Goal: Navigation & Orientation: Understand site structure

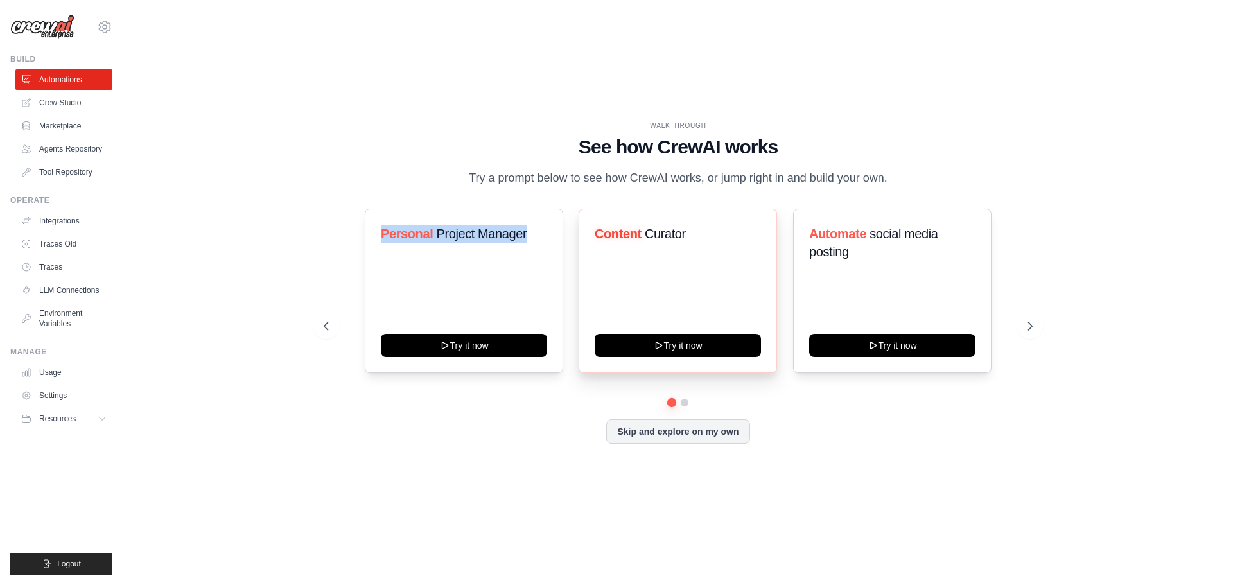
drag, startPoint x: 372, startPoint y: 228, endPoint x: 586, endPoint y: 225, distance: 213.8
click at [545, 227] on div "Personal Project Manager Try it now" at bounding box center [464, 291] width 198 height 164
drag, startPoint x: 601, startPoint y: 223, endPoint x: 686, endPoint y: 236, distance: 85.7
click at [677, 234] on div "Content Curator Try it now" at bounding box center [677, 291] width 198 height 164
click at [64, 178] on link "Tool Repository" at bounding box center [65, 172] width 97 height 21
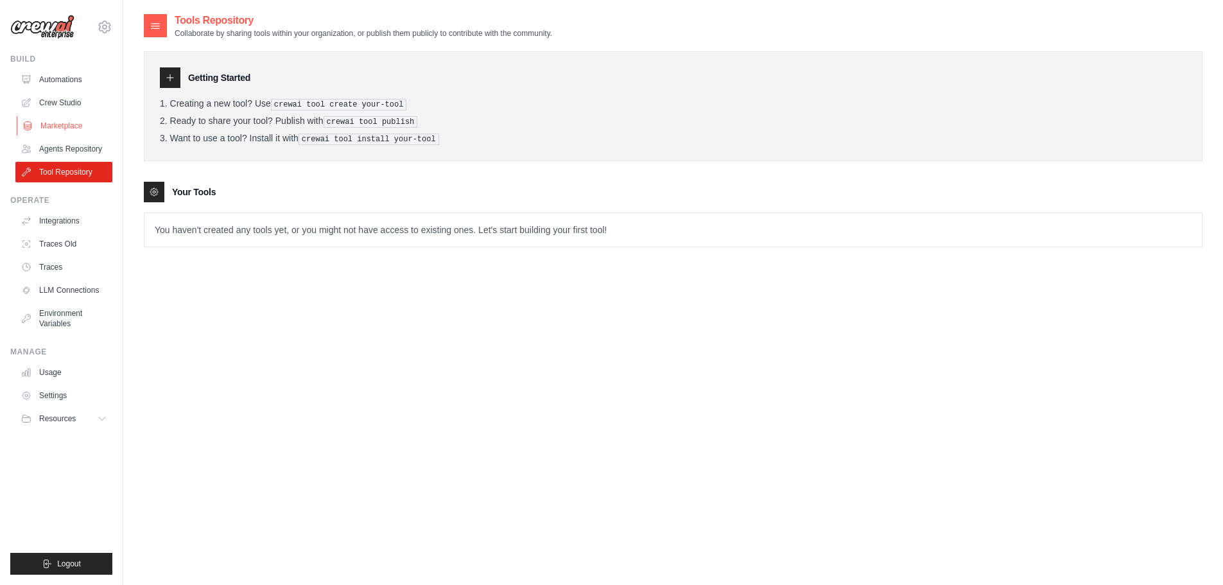
click at [62, 121] on link "Marketplace" at bounding box center [65, 126] width 97 height 21
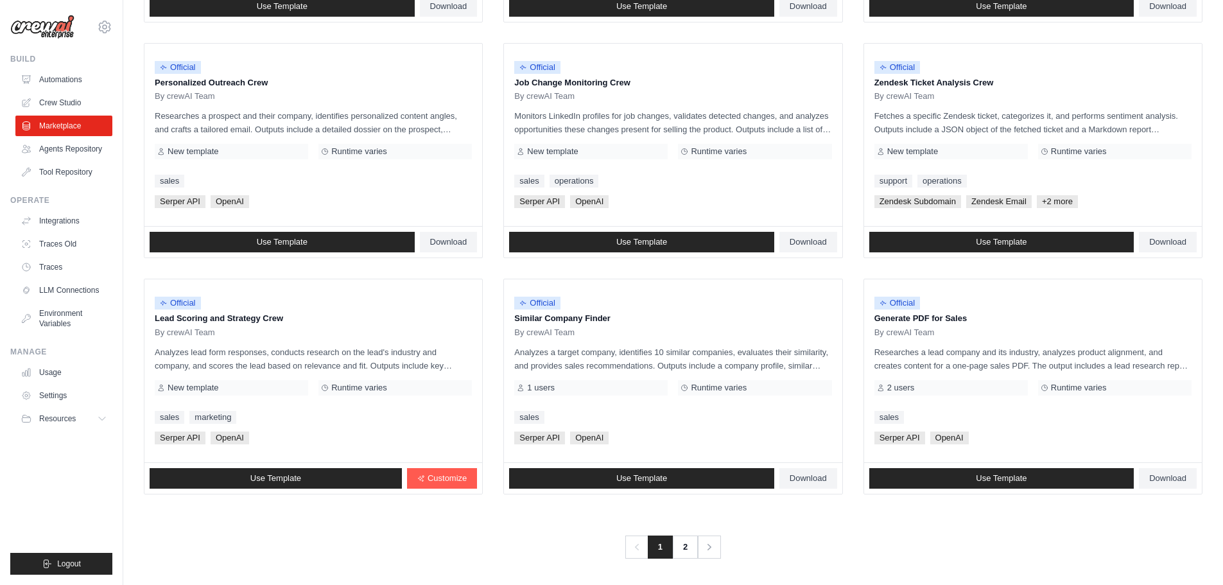
scroll to position [605, 0]
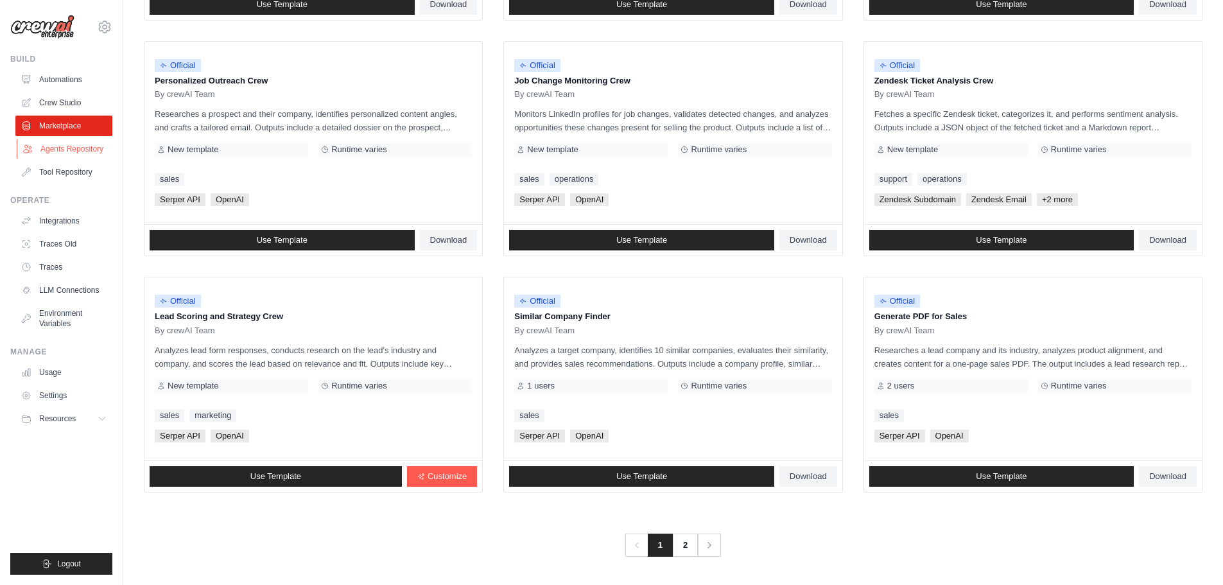
click at [87, 149] on link "Agents Repository" at bounding box center [65, 149] width 97 height 21
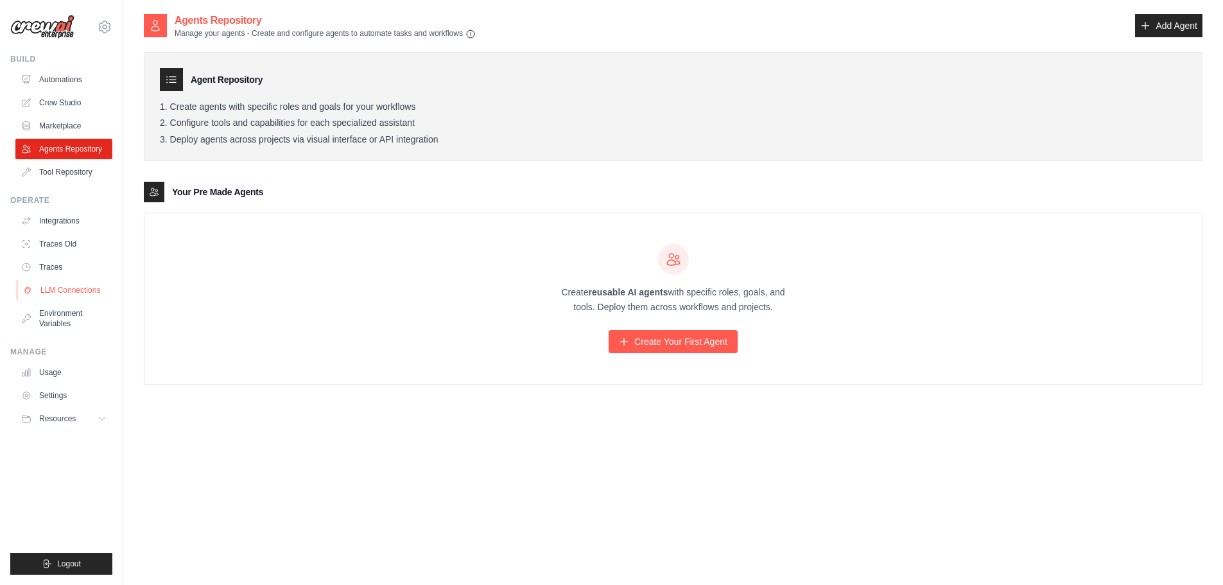
click at [69, 291] on link "LLM Connections" at bounding box center [65, 290] width 97 height 21
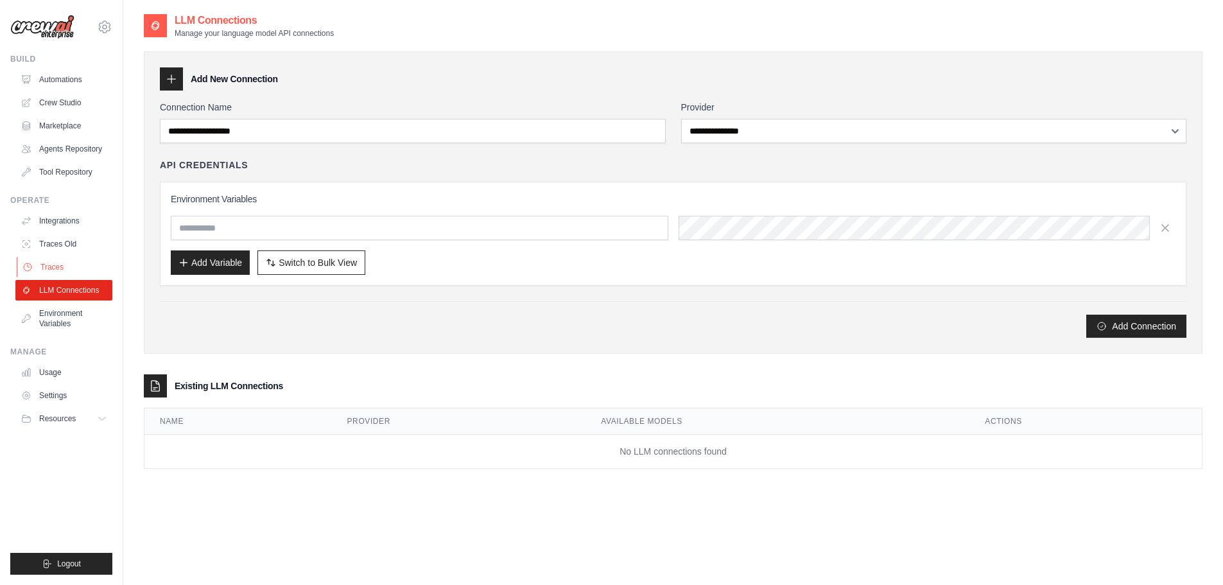
click at [74, 275] on link "Traces" at bounding box center [65, 267] width 97 height 21
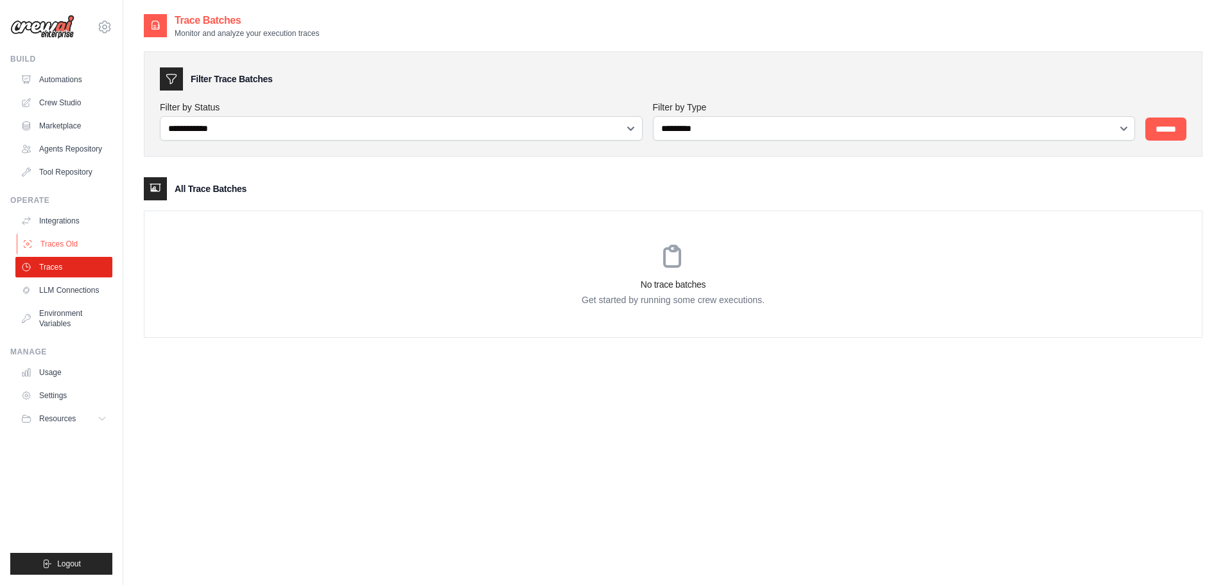
click at [85, 248] on link "Traces Old" at bounding box center [65, 244] width 97 height 21
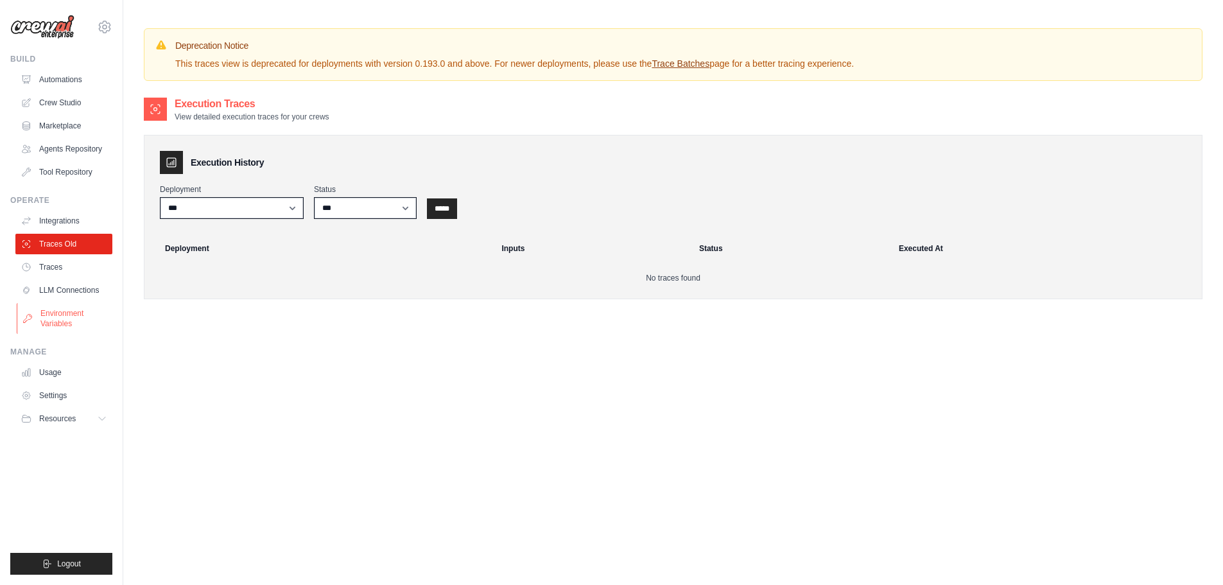
click at [94, 317] on link "Environment Variables" at bounding box center [65, 318] width 97 height 31
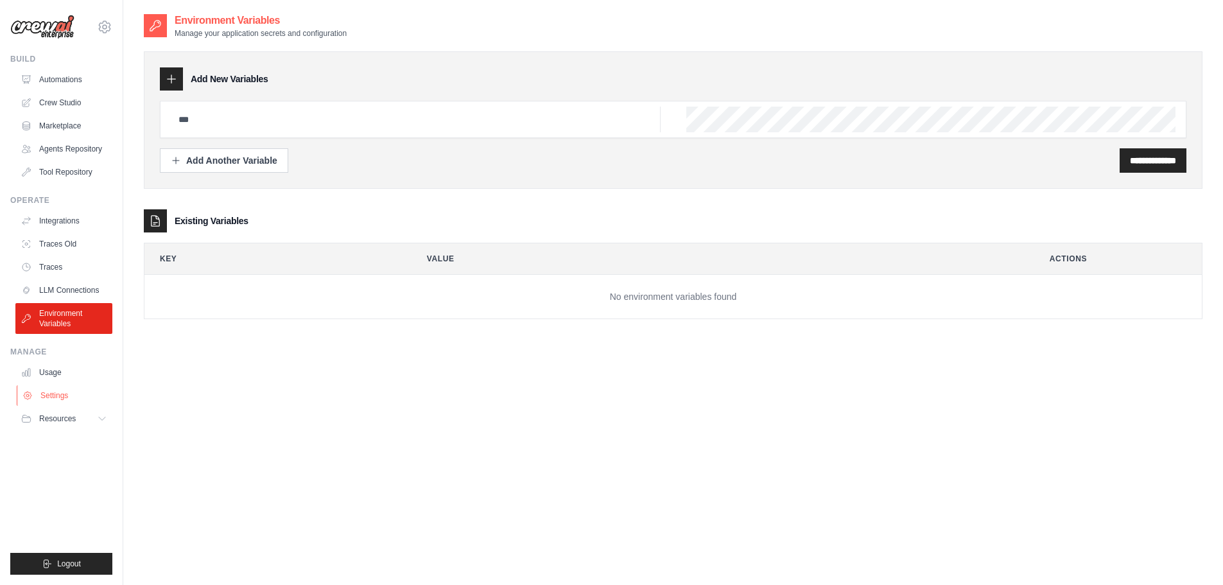
click at [74, 394] on link "Settings" at bounding box center [65, 395] width 97 height 21
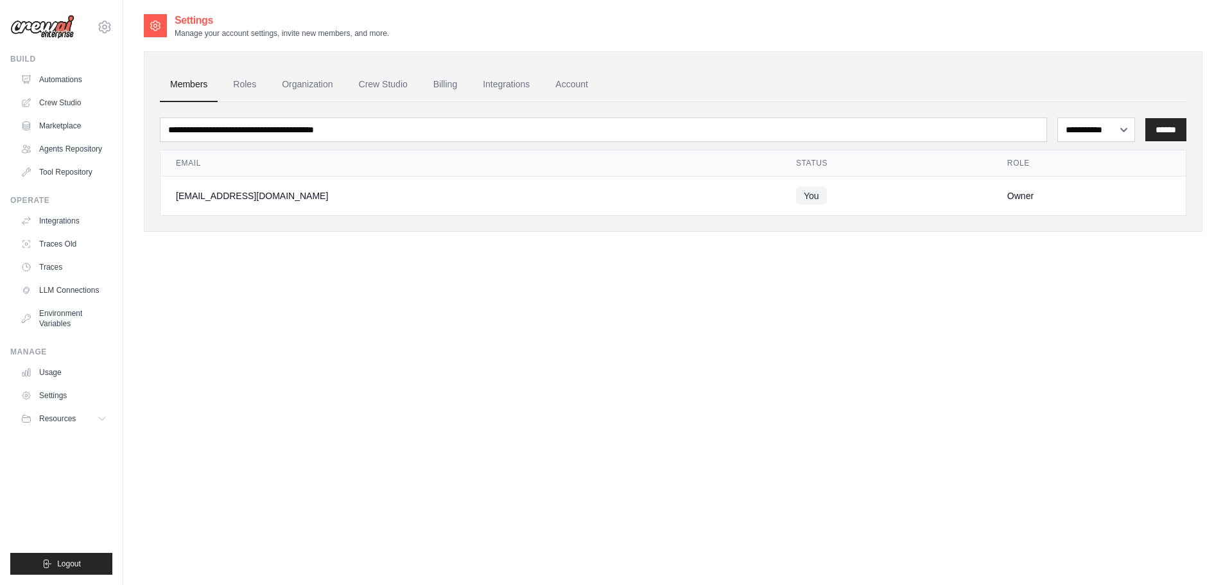
click at [80, 369] on link "Usage" at bounding box center [63, 372] width 97 height 21
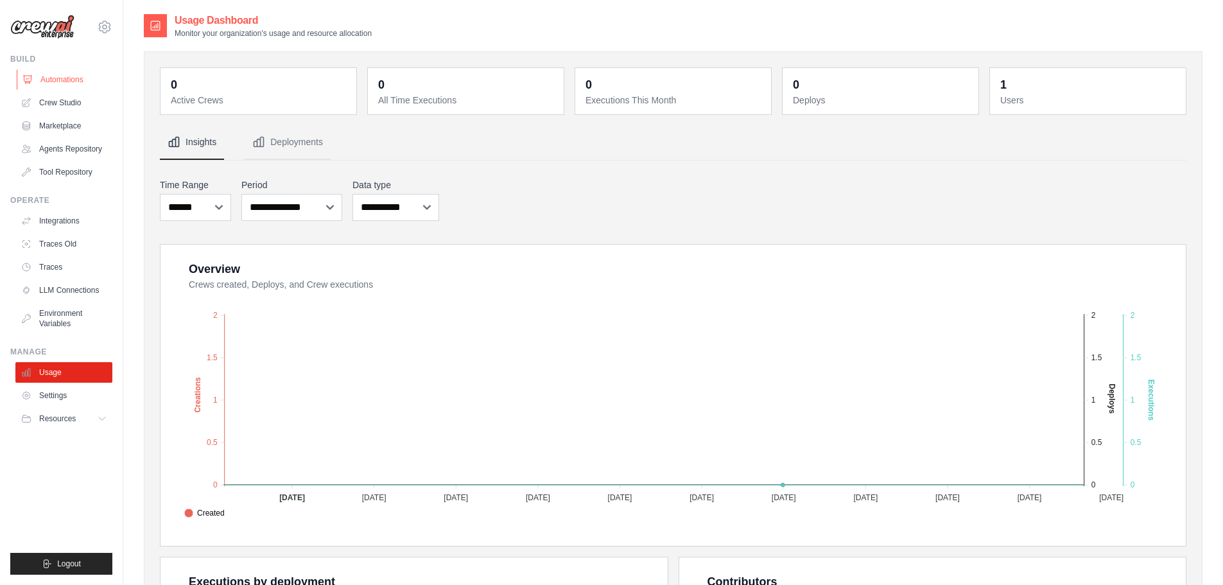
drag, startPoint x: 728, startPoint y: 3, endPoint x: 59, endPoint y: 83, distance: 673.8
click at [59, 83] on link "Automations" at bounding box center [65, 79] width 97 height 21
